Goal: Find specific page/section: Find specific page/section

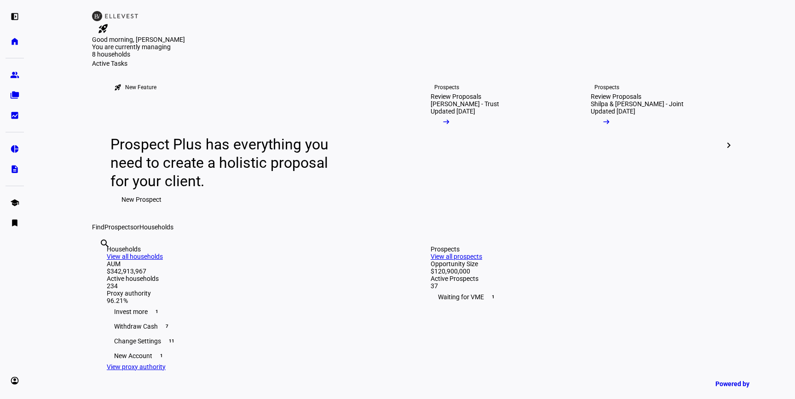
click at [101, 262] on input "text" at bounding box center [100, 256] width 2 height 11
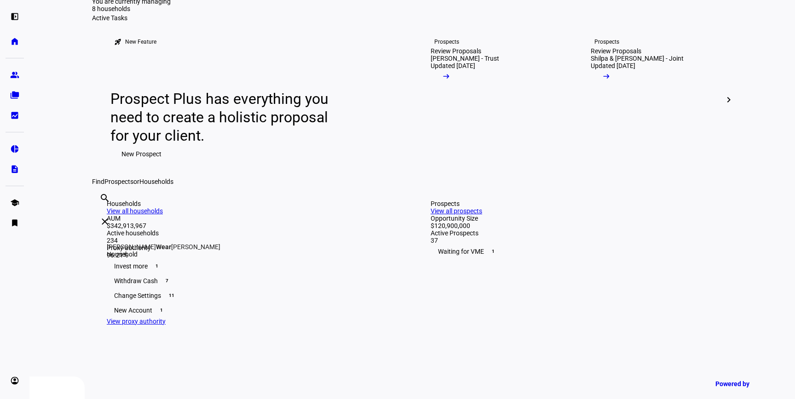
scroll to position [54, 0]
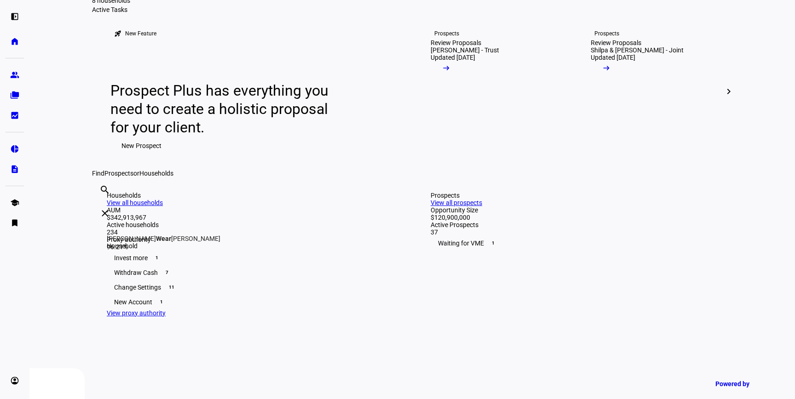
type input "wear"
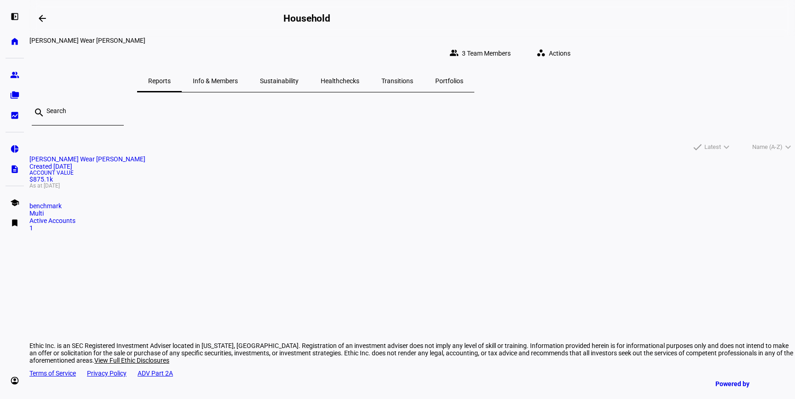
click at [283, 202] on mat-card "[PERSON_NAME] Wear [PERSON_NAME] Created [DATE] Account Value $875.1k As at [DA…" at bounding box center [412, 194] width 766 height 76
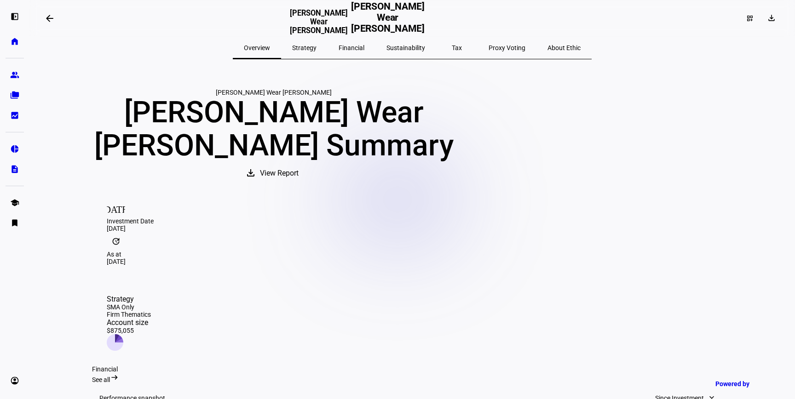
click at [317, 48] on span "Strategy" at bounding box center [304, 48] width 24 height 6
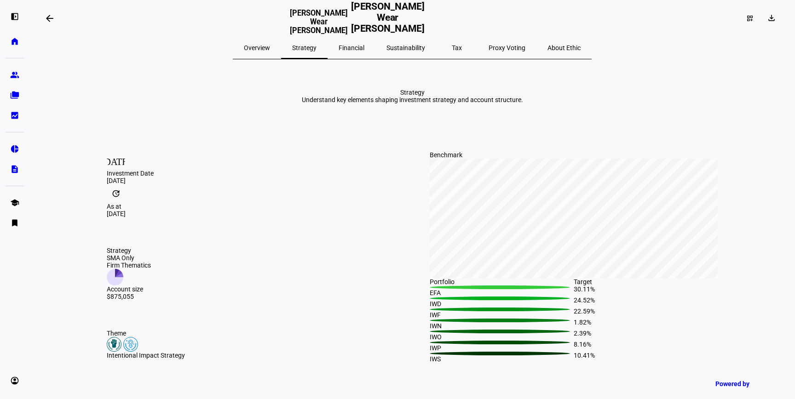
click at [364, 48] on span "Financial" at bounding box center [352, 48] width 26 height 6
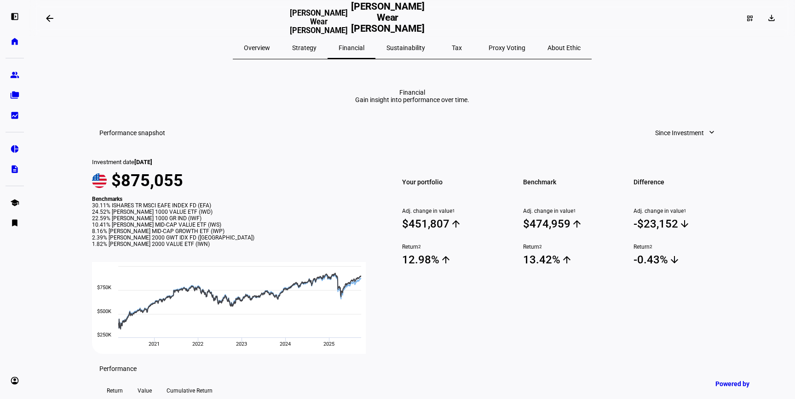
click at [452, 48] on span "Tax" at bounding box center [457, 48] width 10 height 6
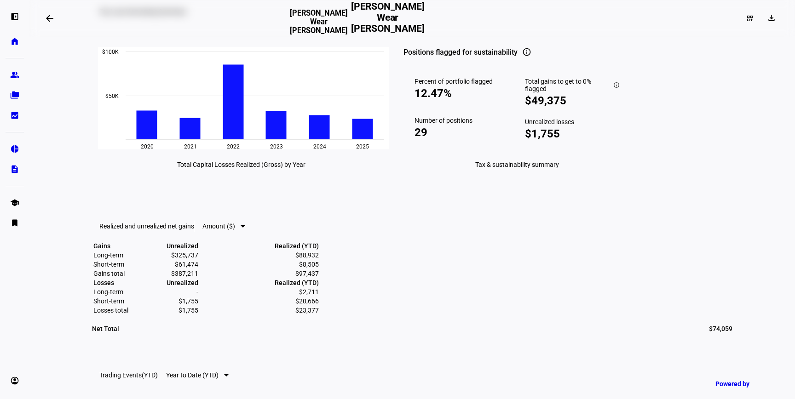
scroll to position [270, 0]
